Goal: Check status: Check status

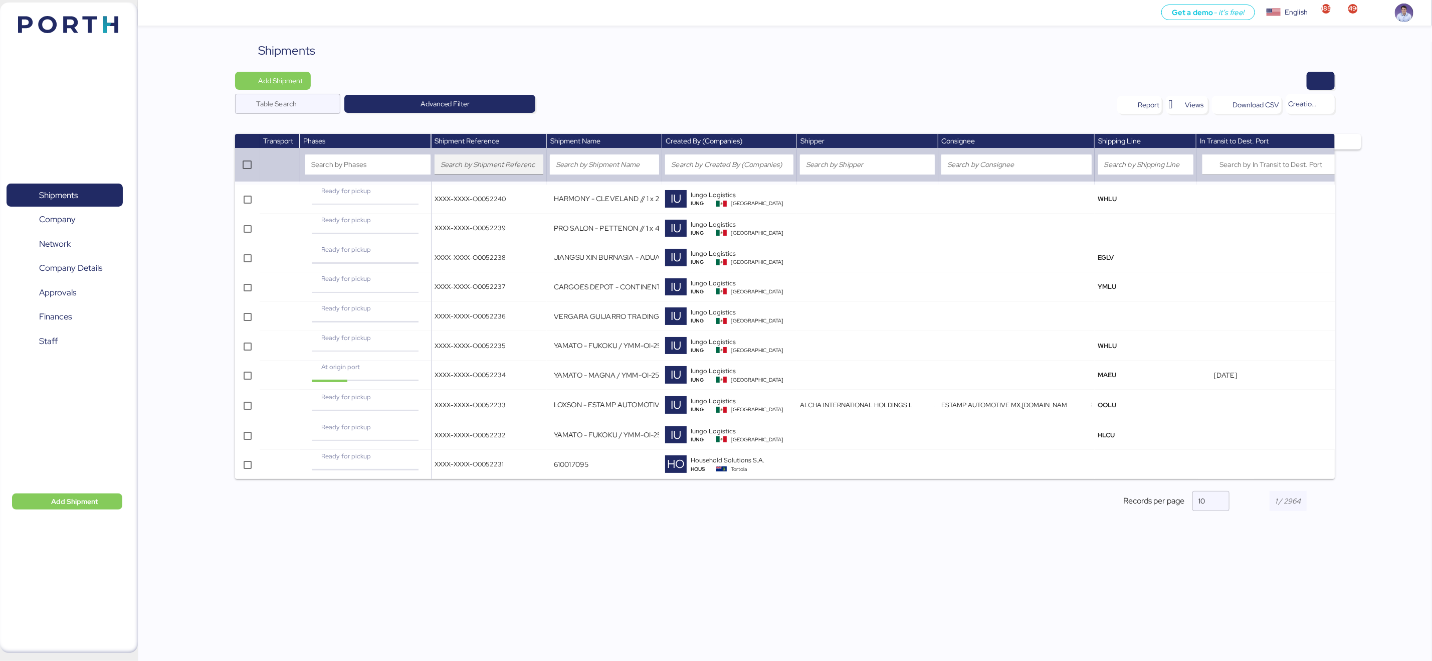
click at [508, 171] on div at bounding box center [489, 164] width 97 height 20
type input "52022"
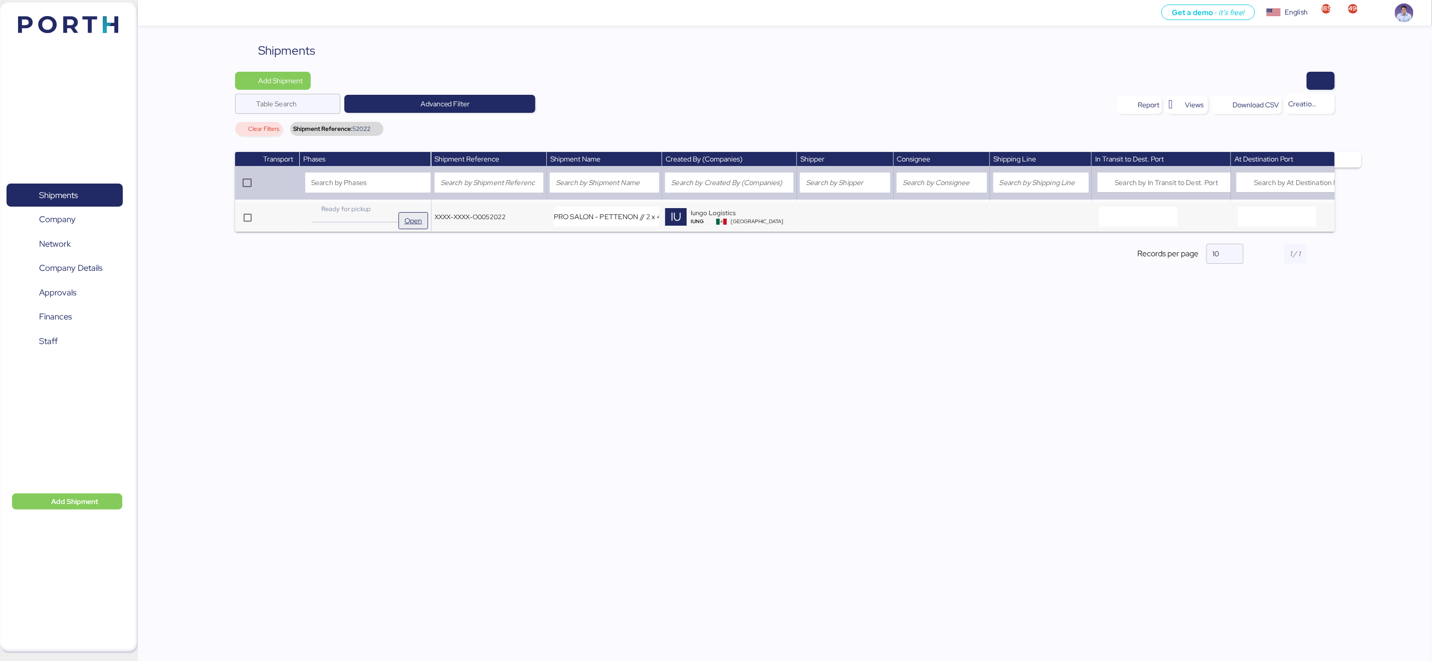
click at [414, 217] on span "Open" at bounding box center [413, 221] width 18 height 12
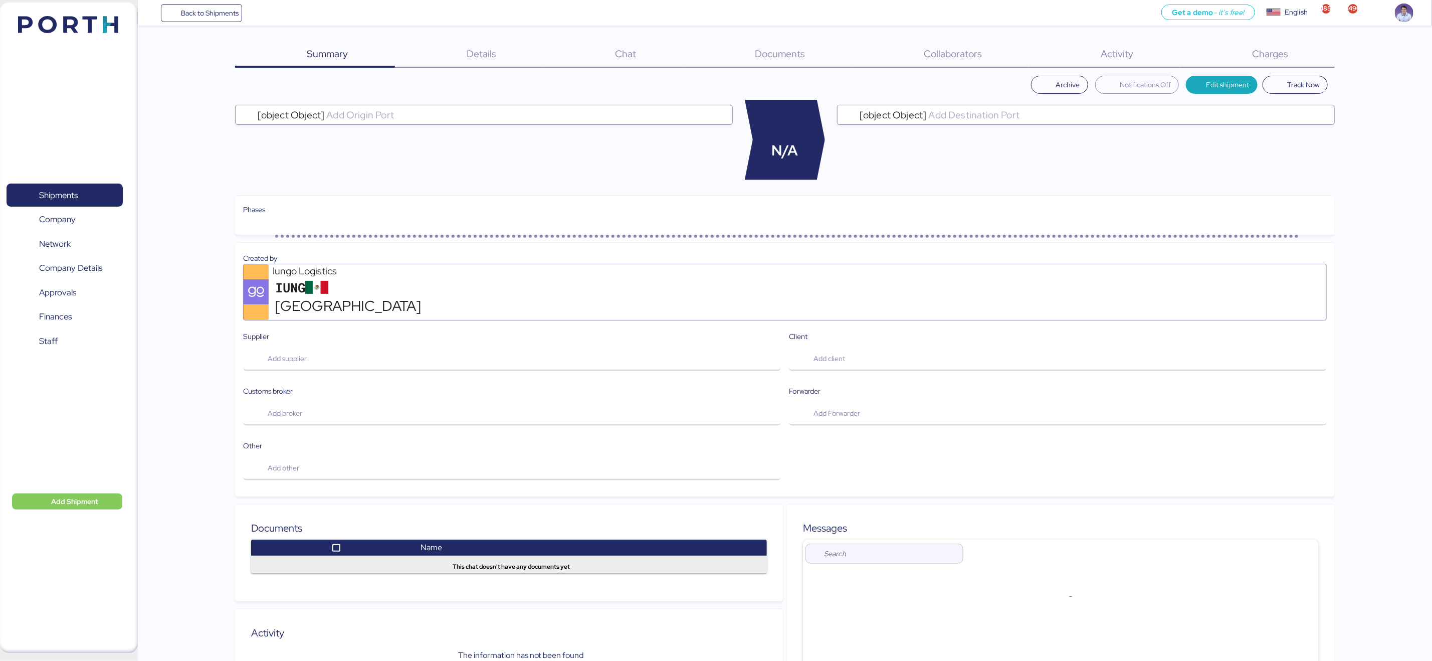
click at [1288, 57] on span "Charges" at bounding box center [1270, 53] width 36 height 13
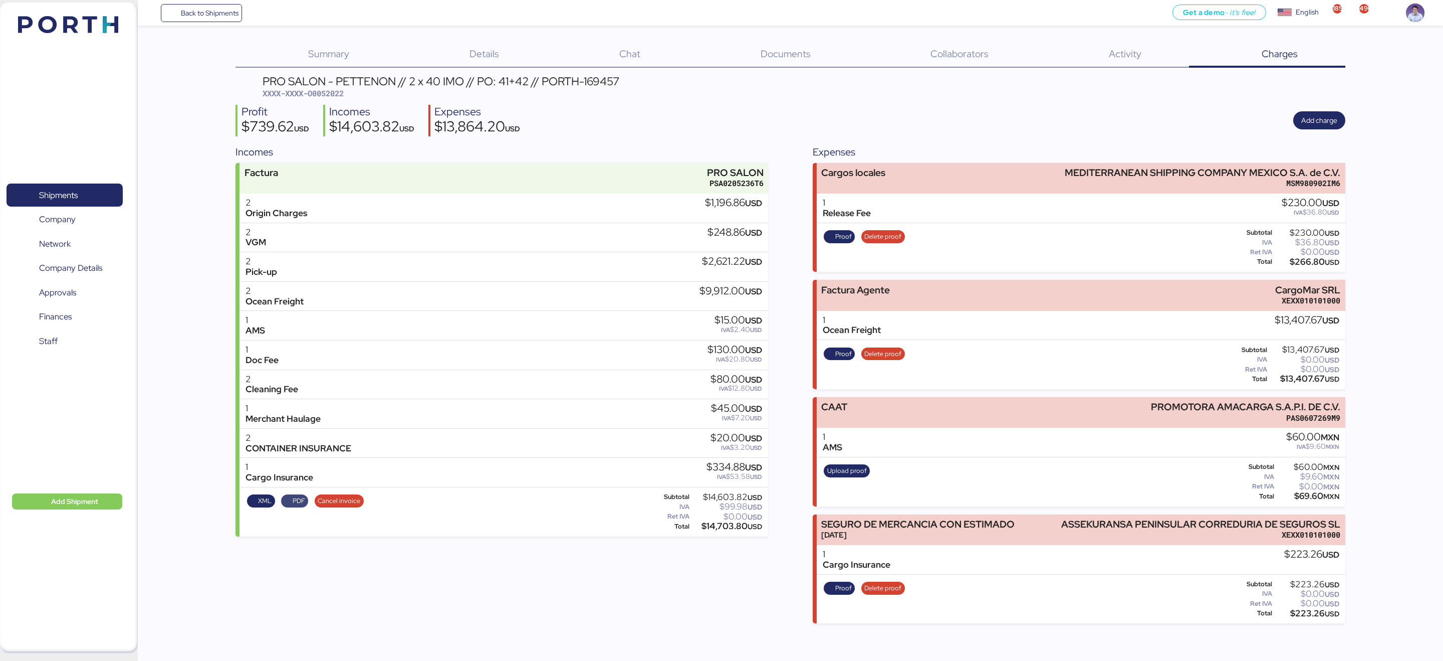
click at [296, 499] on span "PDF" at bounding box center [299, 500] width 13 height 11
click at [77, 320] on span "Finances" at bounding box center [65, 316] width 108 height 15
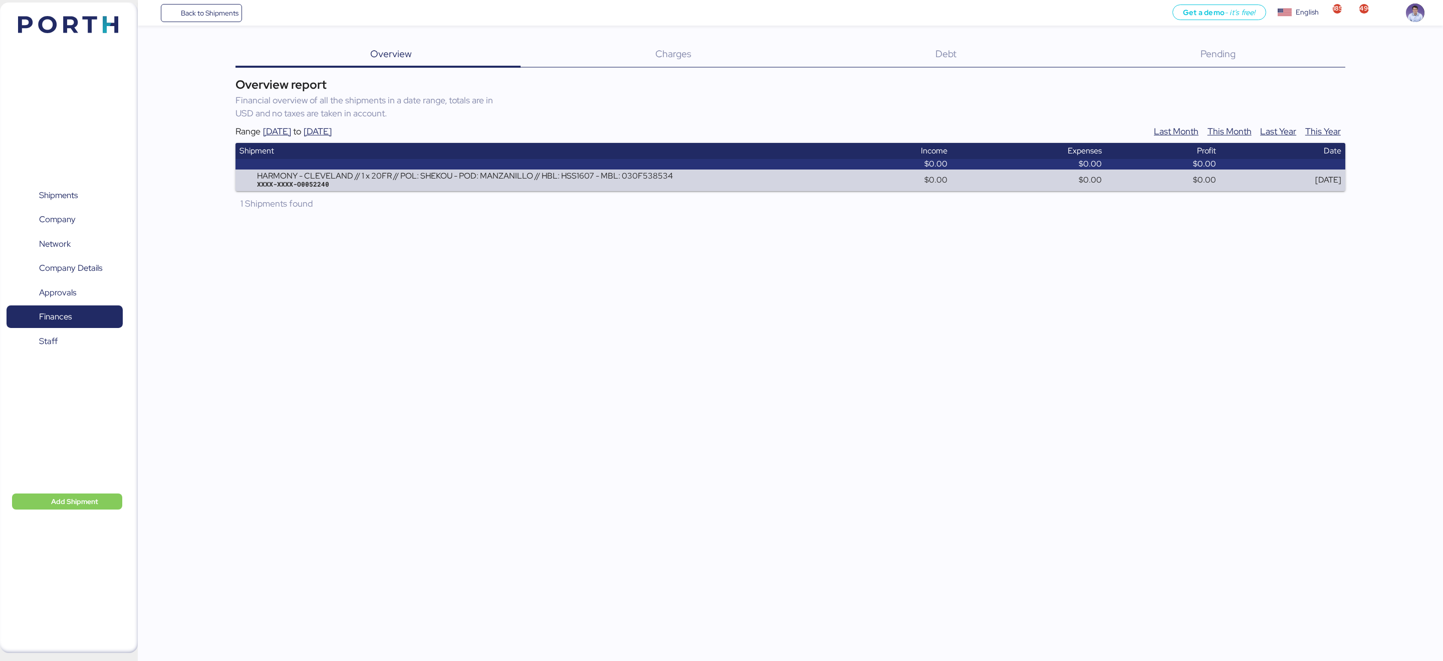
click at [953, 62] on div "Debt 0" at bounding box center [933, 55] width 265 height 26
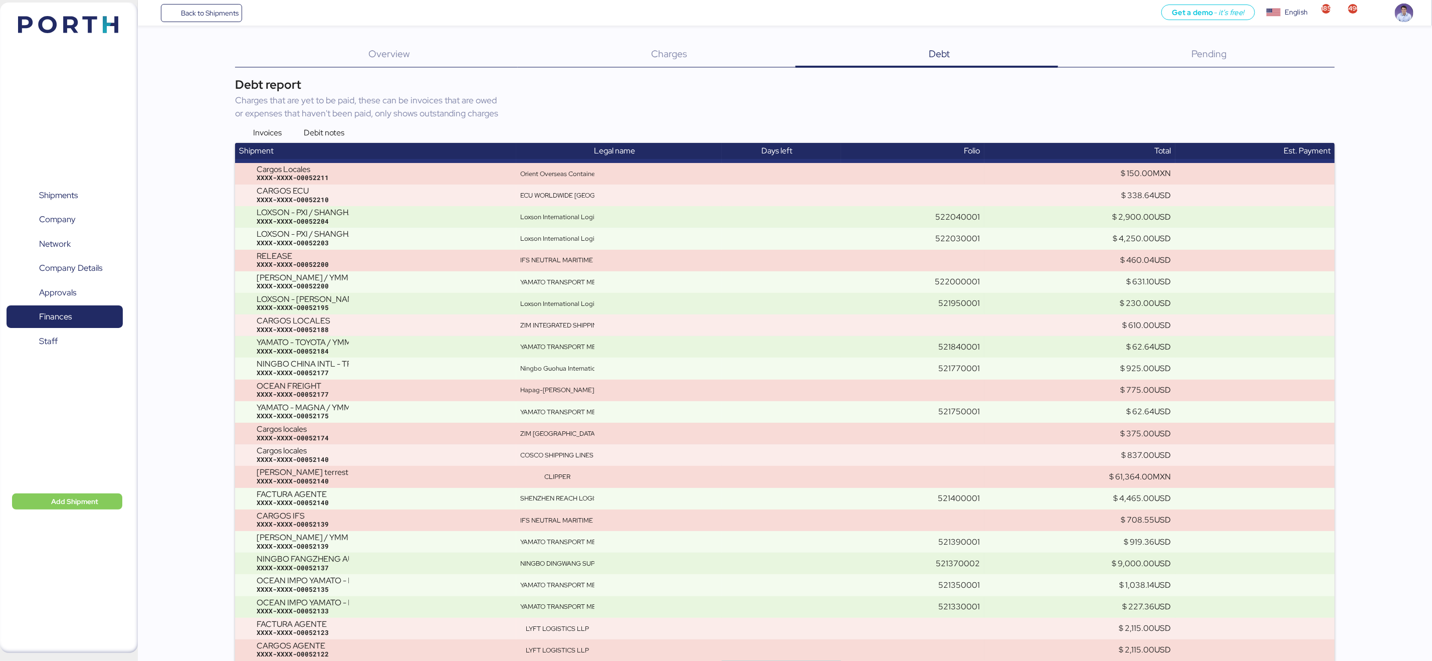
click at [707, 58] on div "Charges 0" at bounding box center [657, 55] width 278 height 26
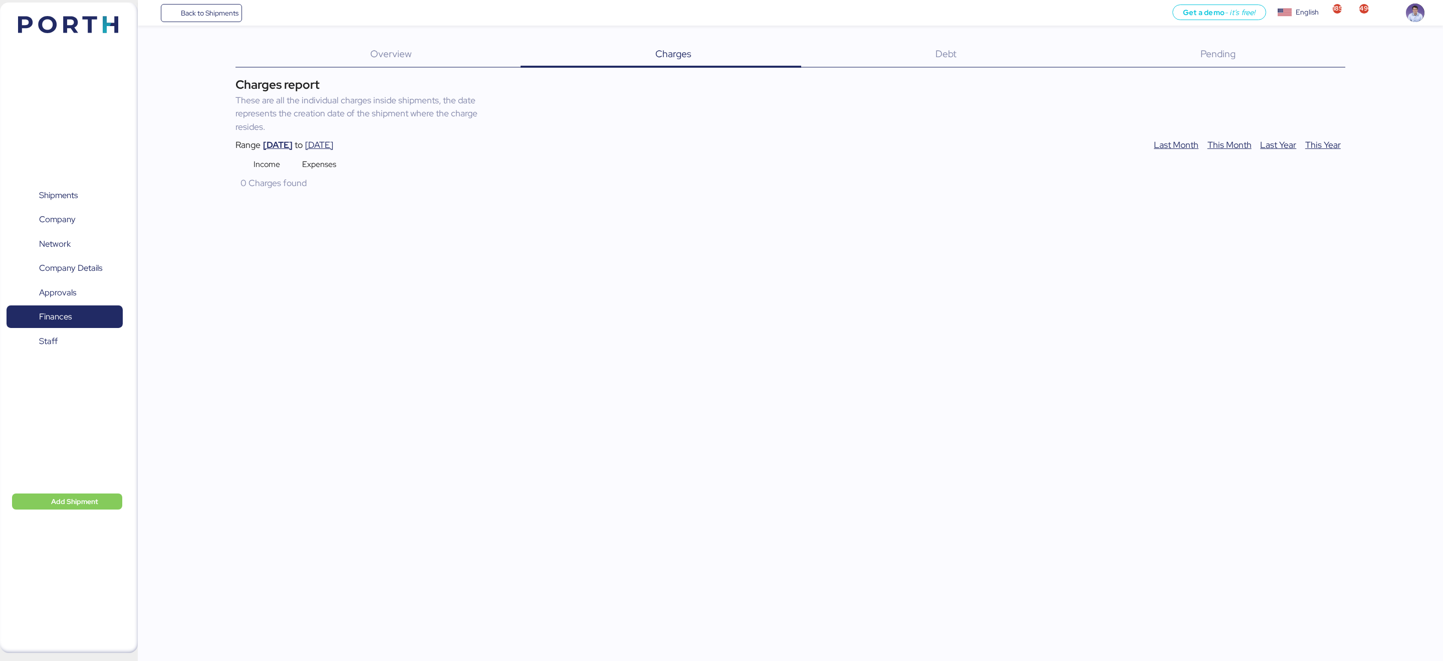
click at [273, 149] on div "[DATE]" at bounding box center [278, 144] width 30 height 13
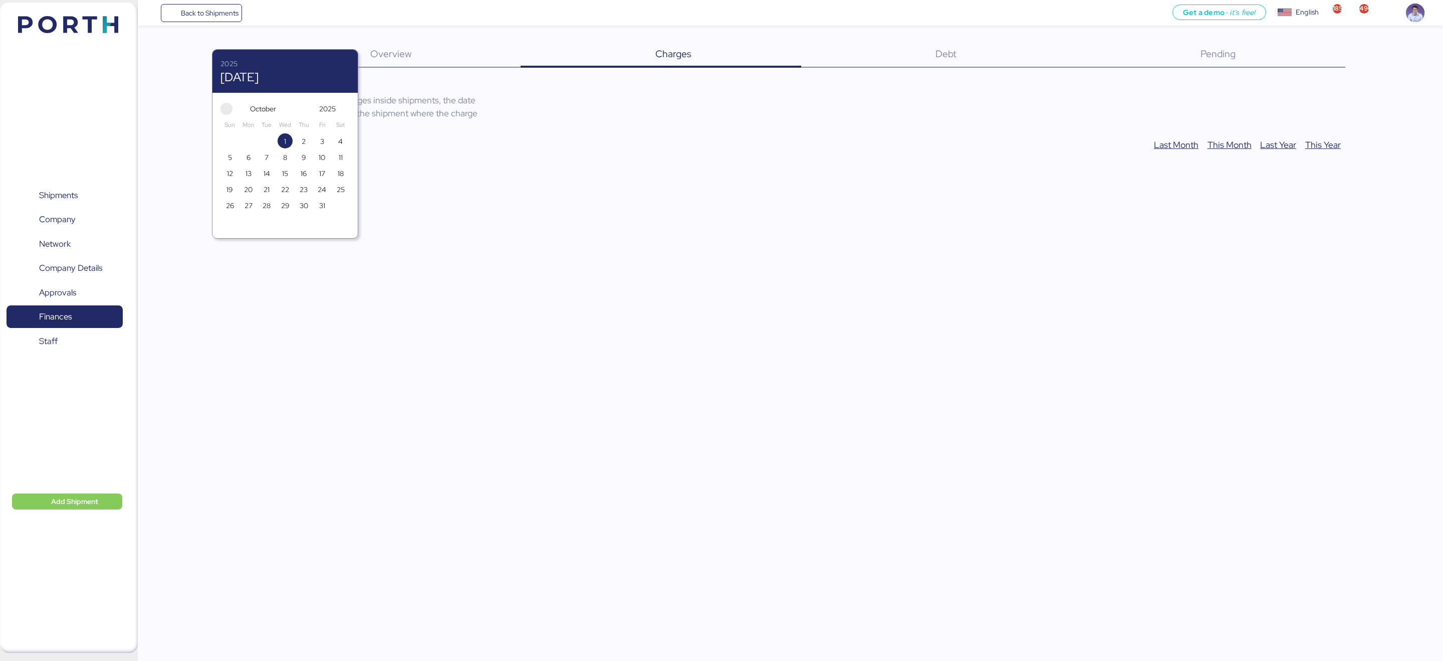
click at [226, 107] on span "button" at bounding box center [227, 109] width 12 height 12
click at [243, 145] on span "1" at bounding box center [248, 141] width 11 height 12
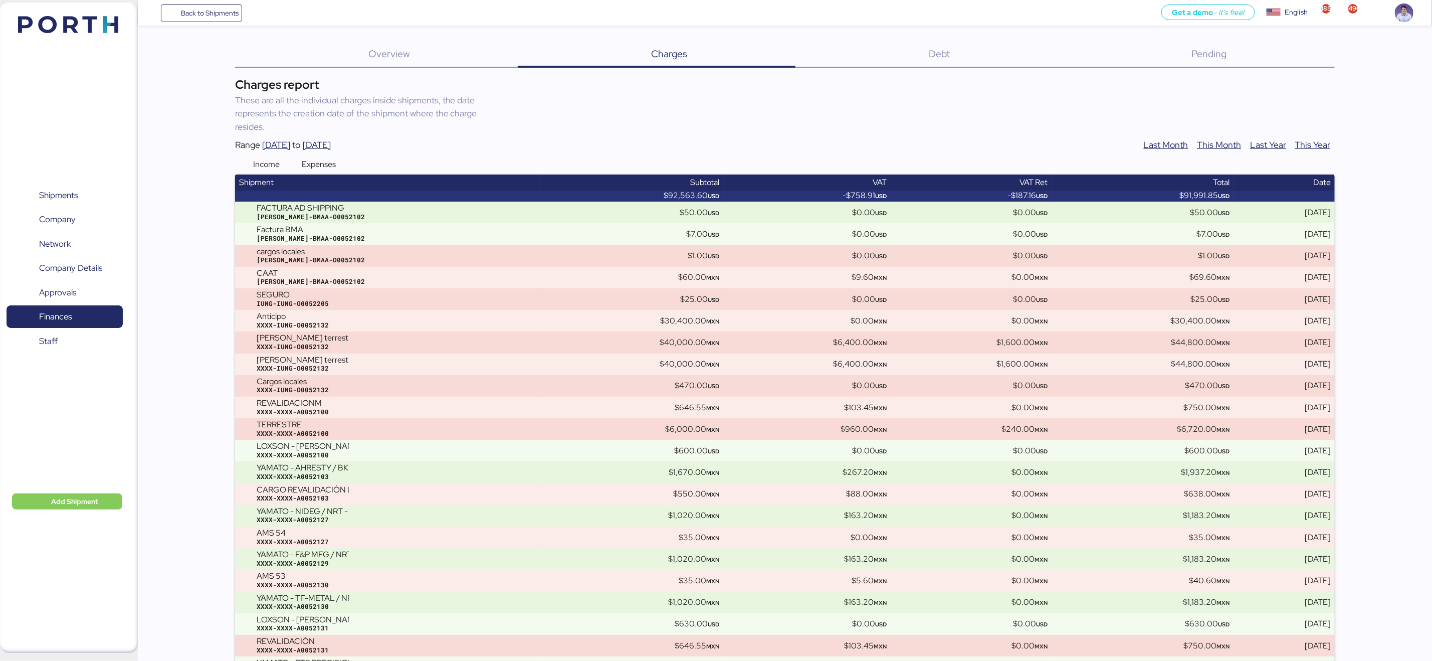
click at [406, 54] on span "Overview" at bounding box center [388, 53] width 41 height 13
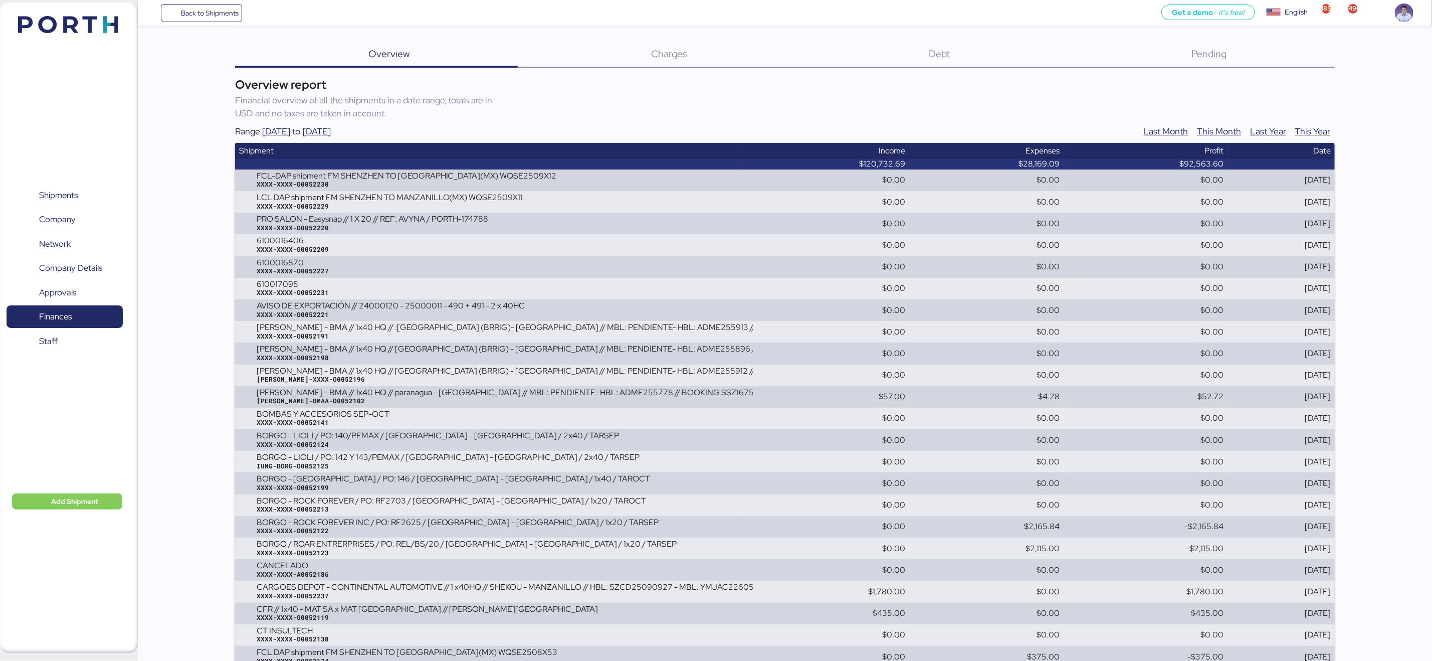
click at [285, 132] on div "[DATE]" at bounding box center [277, 131] width 30 height 13
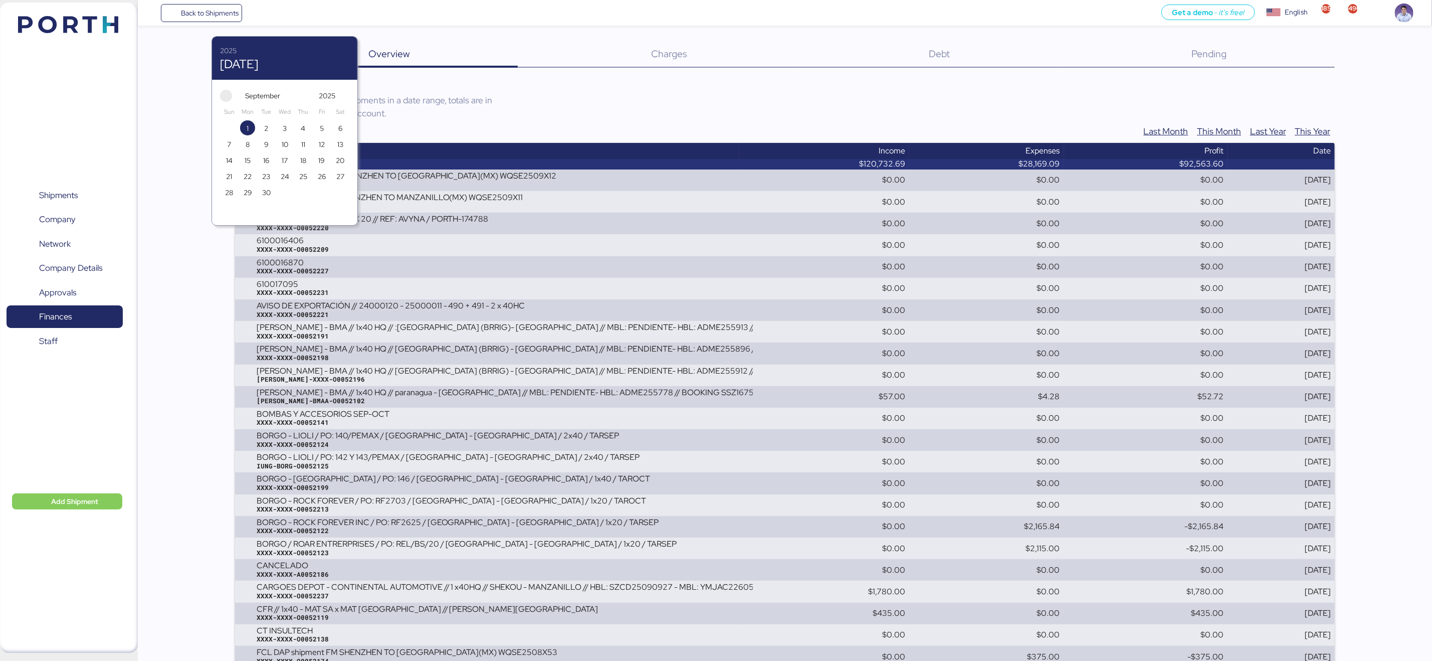
click at [227, 96] on span "button" at bounding box center [226, 96] width 12 height 12
click at [327, 125] on span "1" at bounding box center [321, 128] width 11 height 12
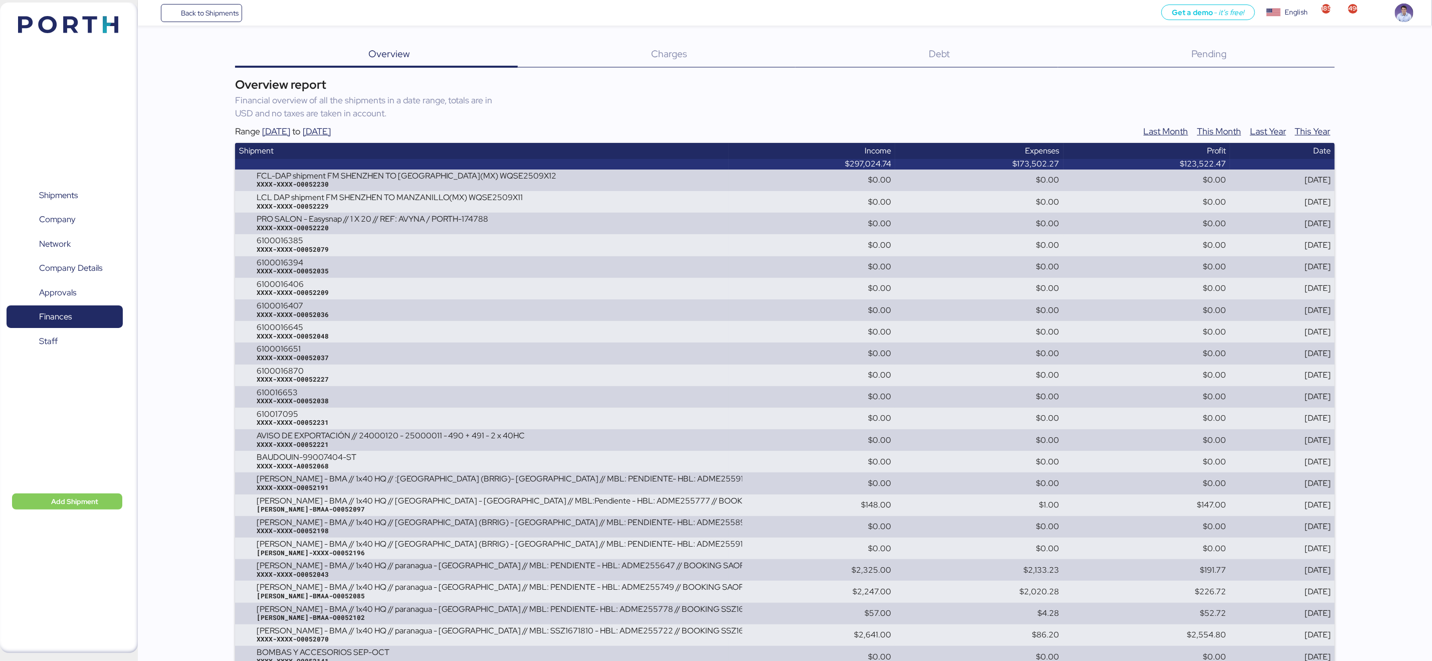
click at [684, 121] on div "Range [DATE] to [DATE] Last Month This Month Last Year This Year" at bounding box center [785, 131] width 1100 height 23
click at [292, 127] on div "[DATE]" at bounding box center [277, 131] width 30 height 13
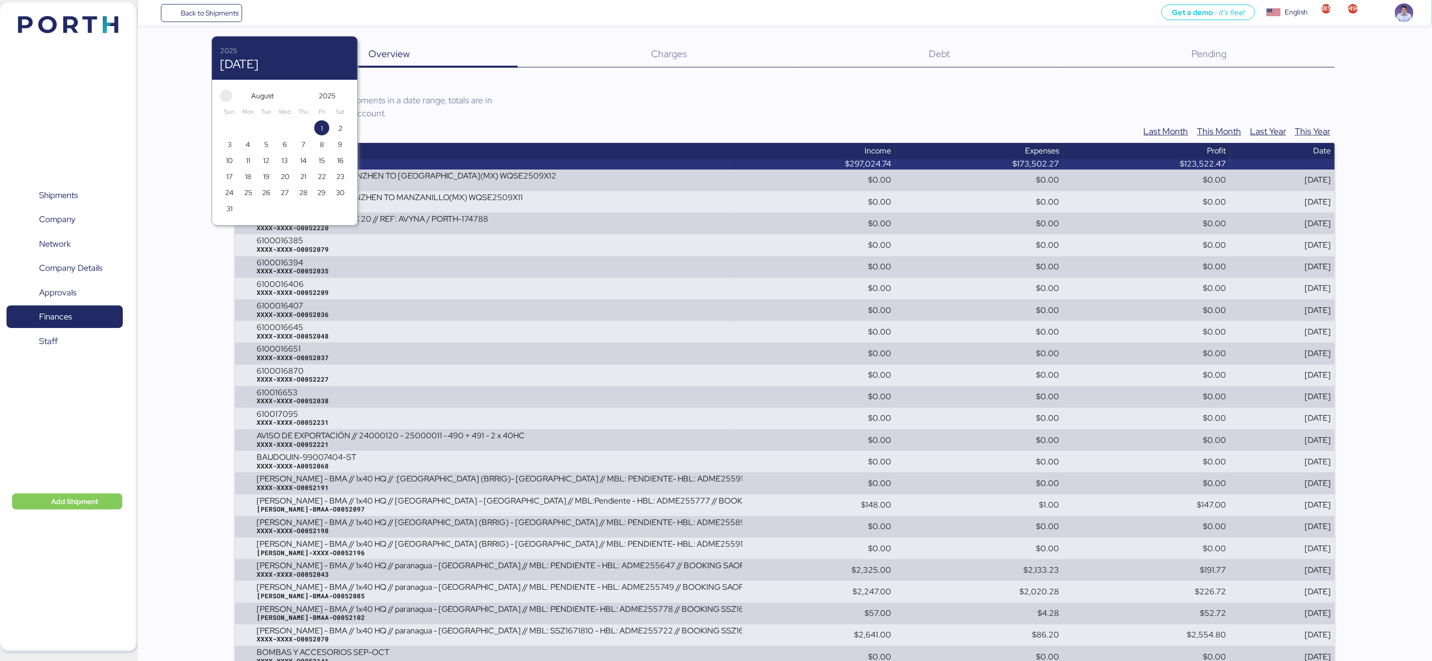
click at [221, 94] on span "button" at bounding box center [226, 96] width 12 height 12
click at [272, 127] on span "1" at bounding box center [266, 127] width 15 height 15
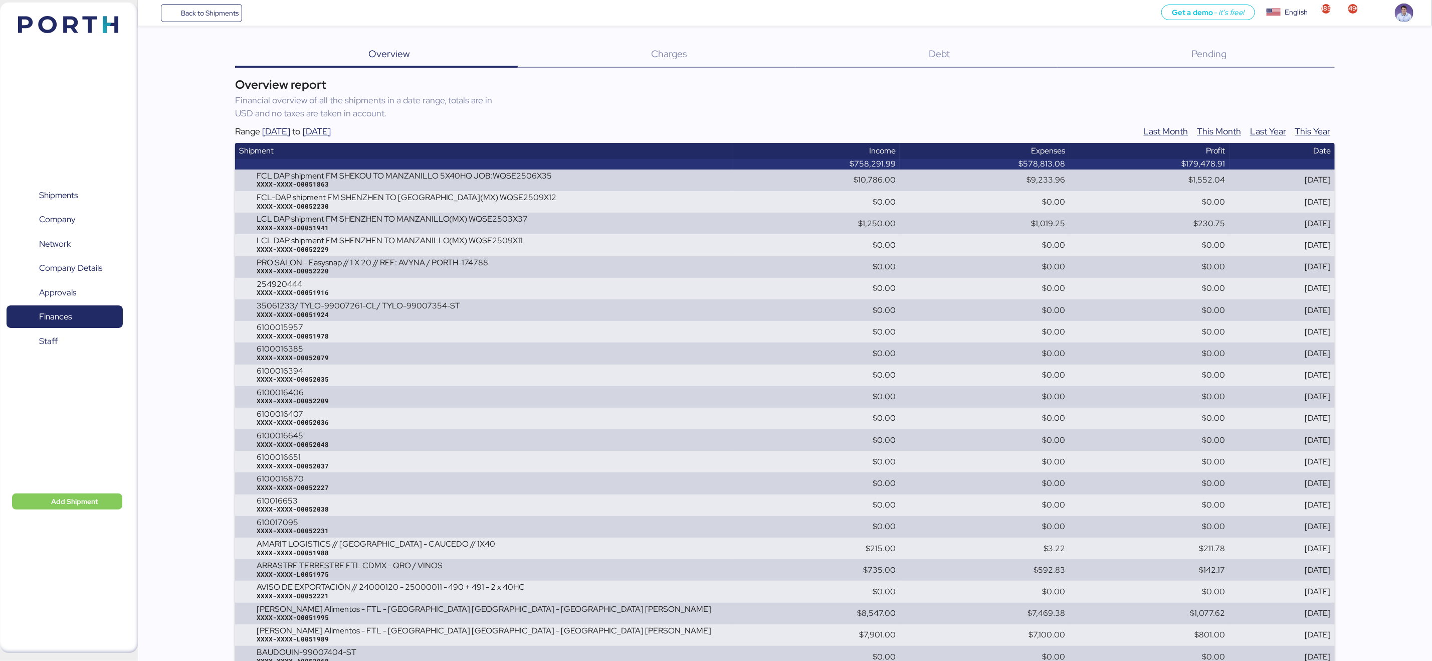
scroll to position [5405, 0]
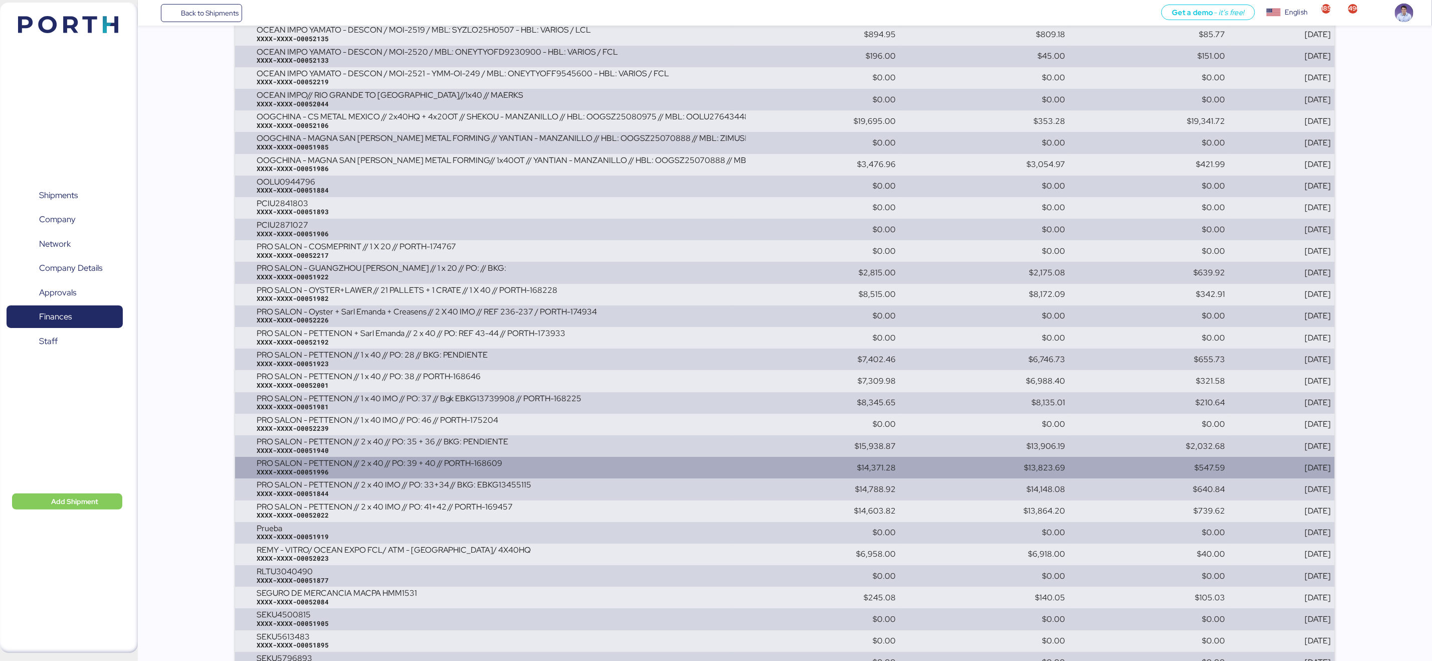
click at [485, 461] on div "PRO SALON - PETTENON // 2 x 40 // PO: 39 + 40 // PORTH-168609" at bounding box center [493, 463] width 472 height 9
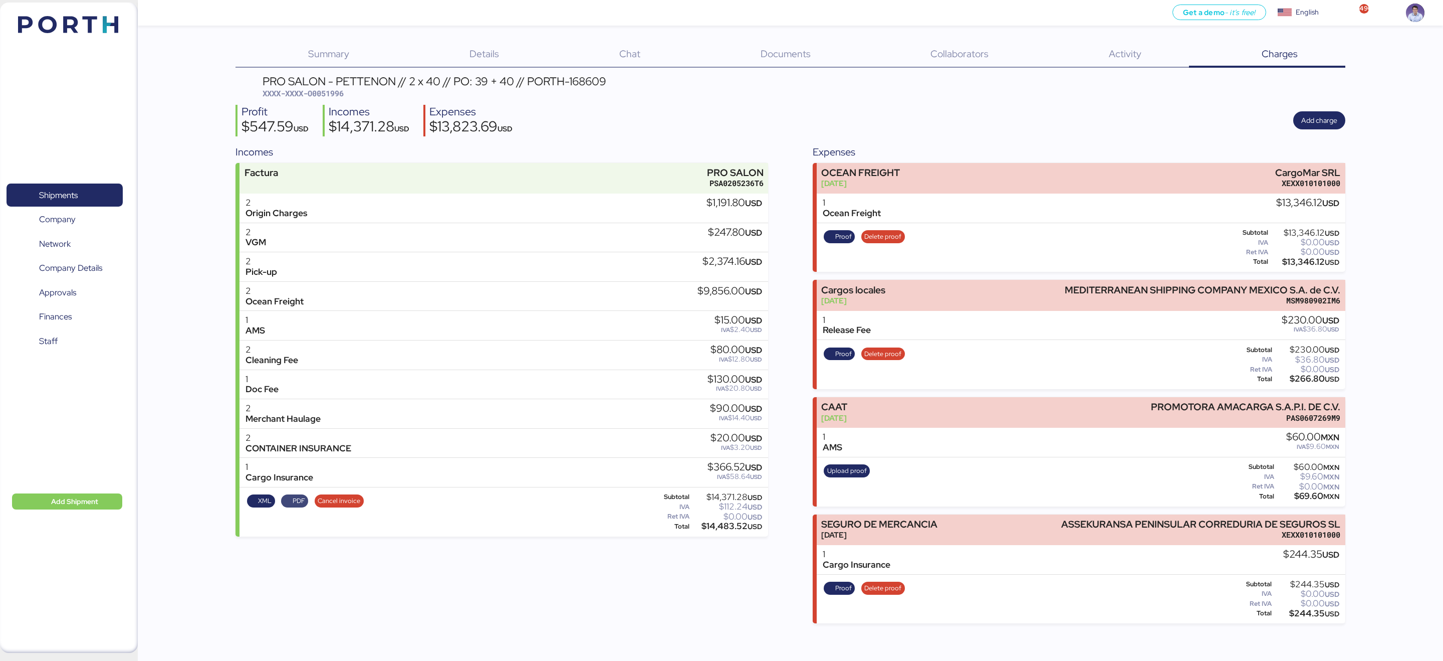
click at [294, 502] on span "PDF" at bounding box center [299, 500] width 13 height 11
